Goal: Information Seeking & Learning: Learn about a topic

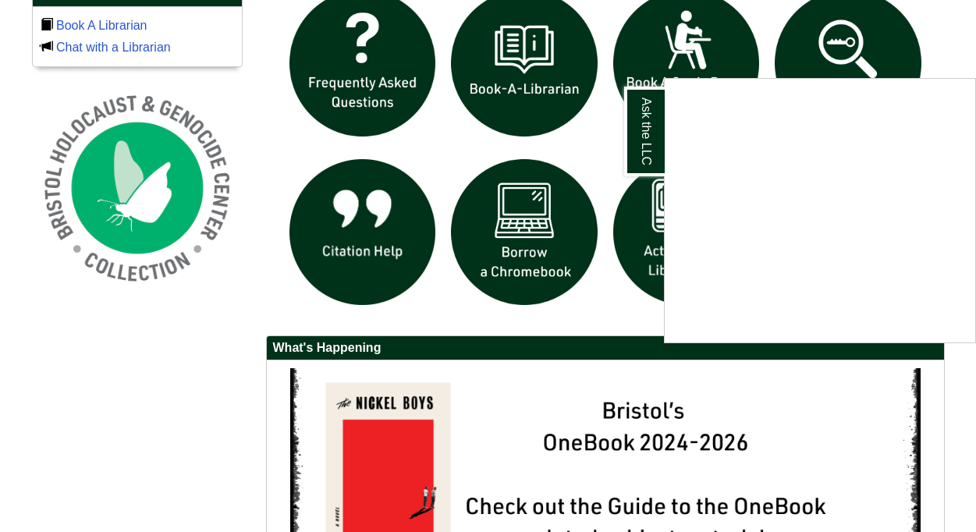
scroll to position [1112, 0]
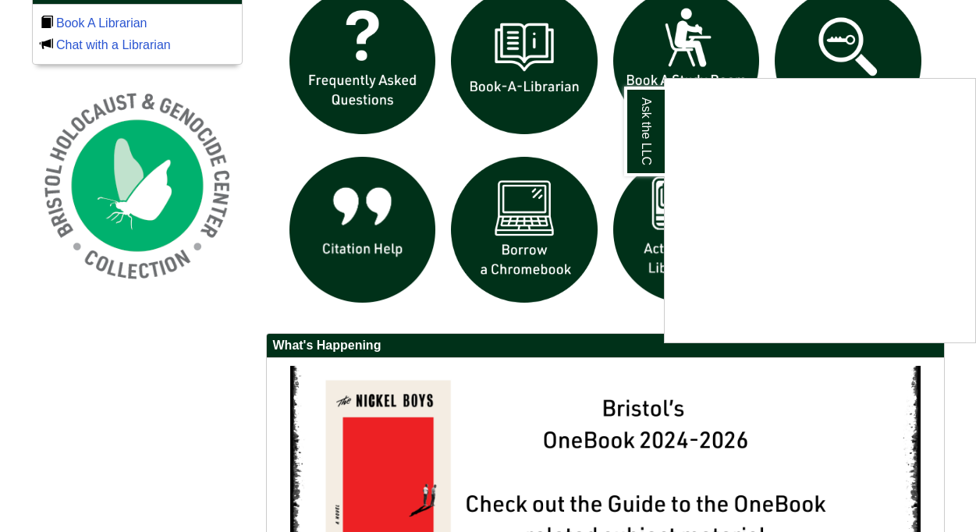
click at [553, 230] on div "Ask the LLC" at bounding box center [488, 266] width 976 height 532
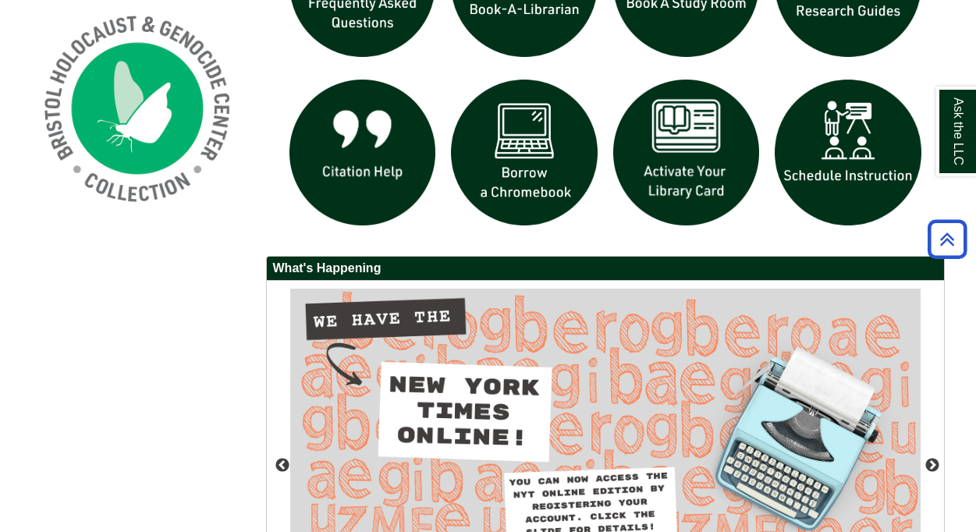
scroll to position [1062, 0]
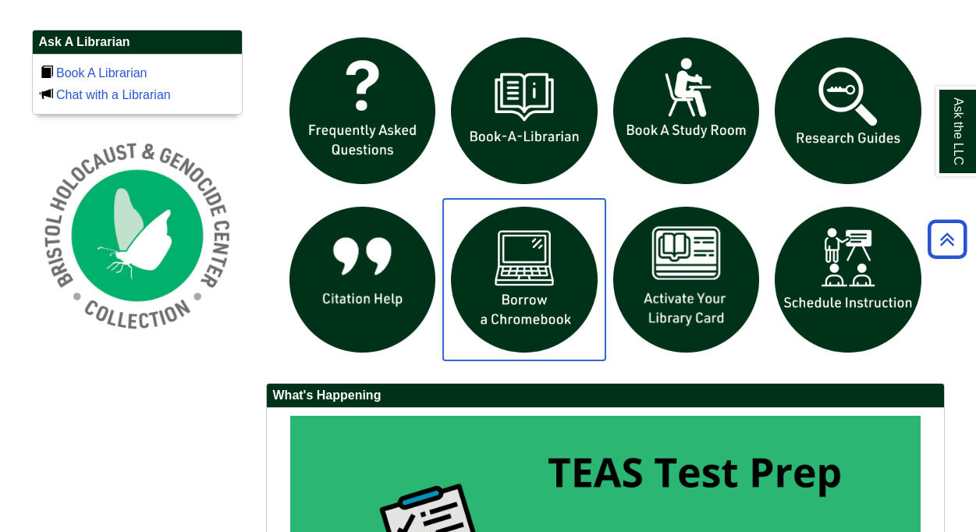
click at [516, 300] on img "slideshow" at bounding box center [524, 280] width 162 height 162
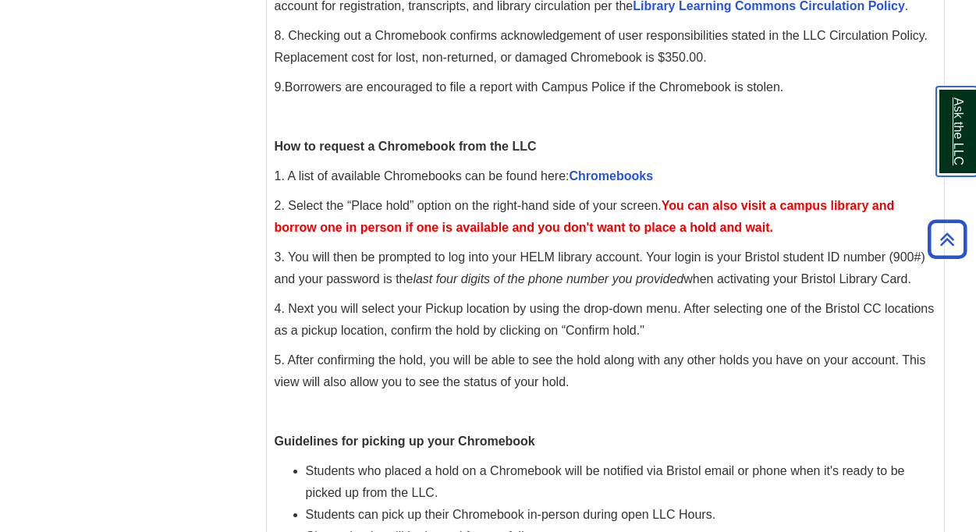
scroll to position [526, 0]
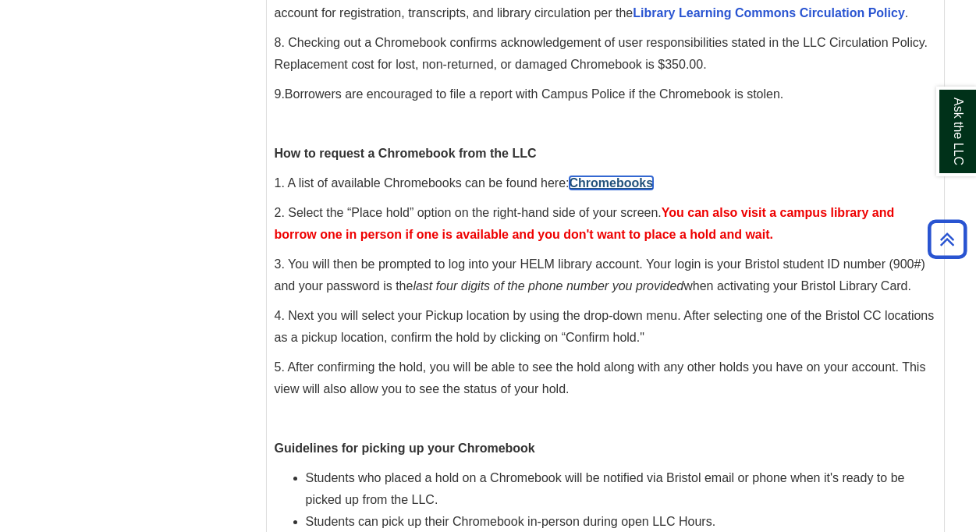
click at [620, 190] on link "Chromebooks" at bounding box center [612, 182] width 84 height 13
click at [607, 187] on link "Chromebooks" at bounding box center [612, 182] width 84 height 13
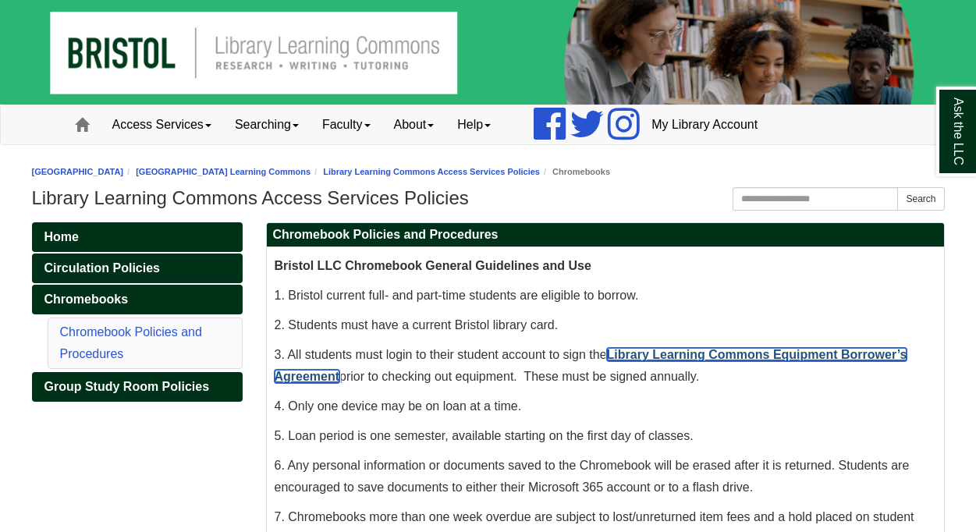
click at [692, 357] on link "Library Learning Commons Equipment Borrower’s Agreement" at bounding box center [591, 365] width 633 height 35
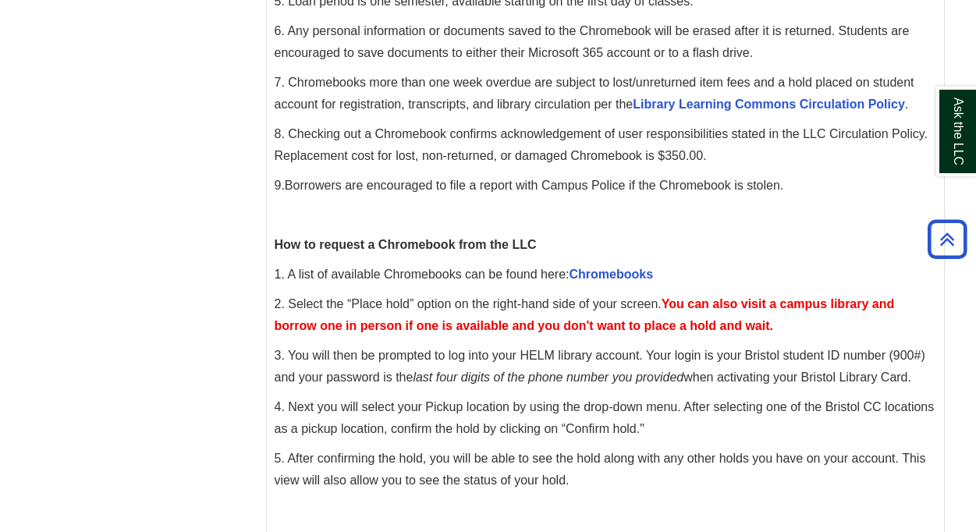
scroll to position [437, 0]
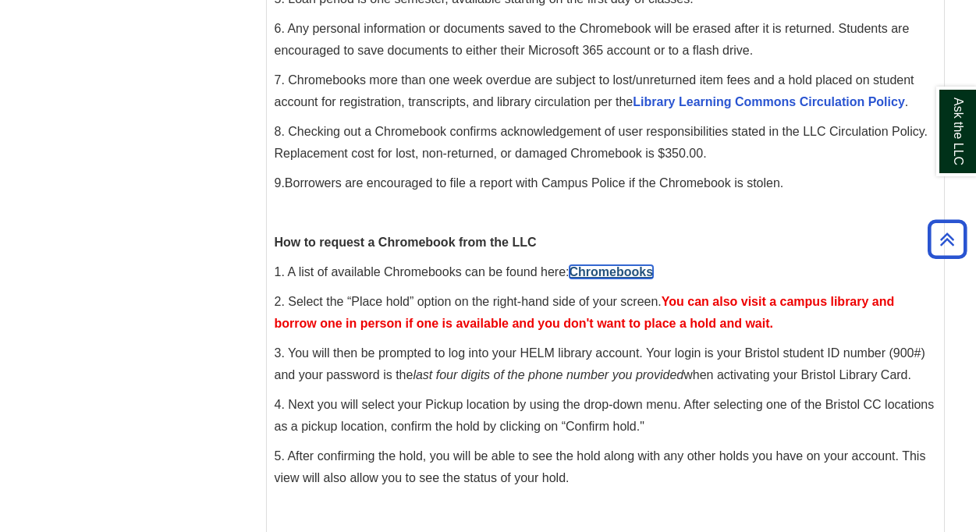
click at [601, 269] on link "Chromebooks" at bounding box center [612, 271] width 84 height 13
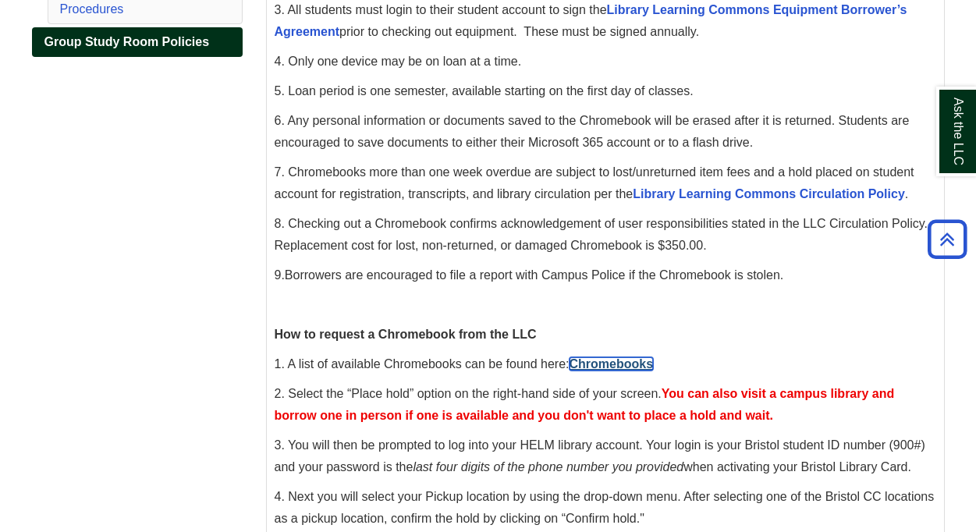
scroll to position [317, 0]
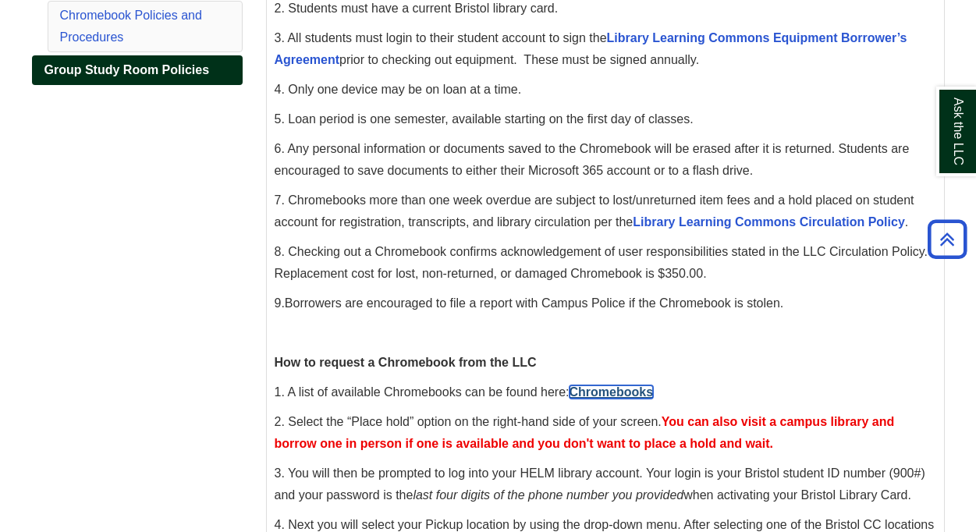
click at [628, 397] on link "Chromebooks" at bounding box center [612, 392] width 84 height 13
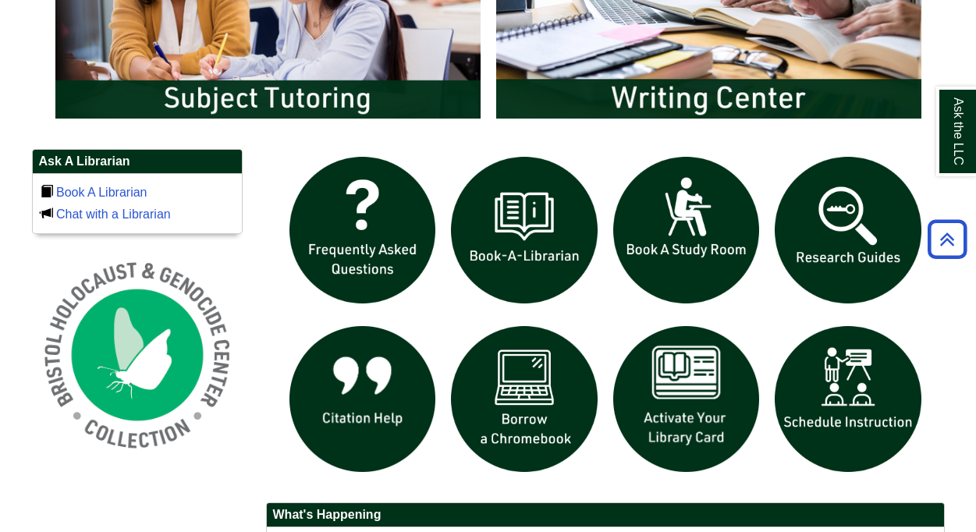
scroll to position [1012, 0]
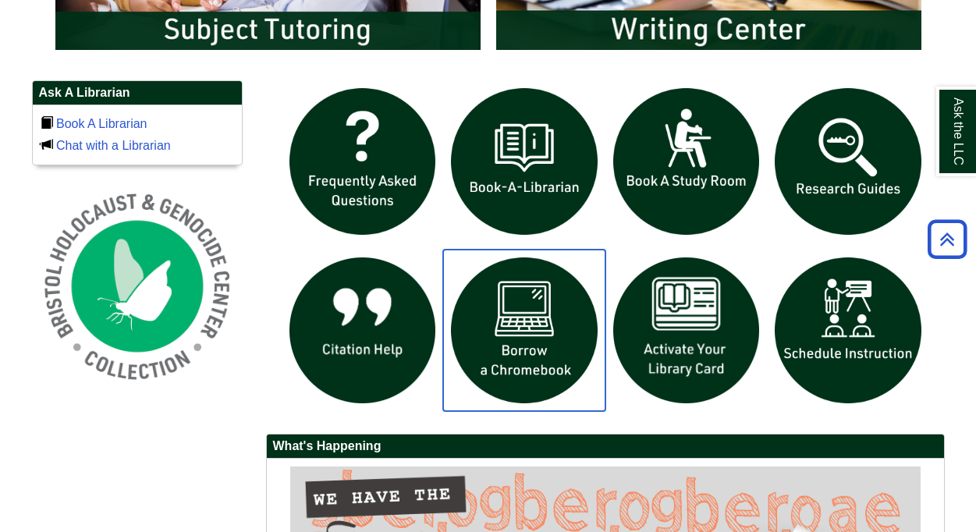
click at [489, 327] on img "slideshow" at bounding box center [524, 331] width 162 height 162
